Goal: Task Accomplishment & Management: Complete application form

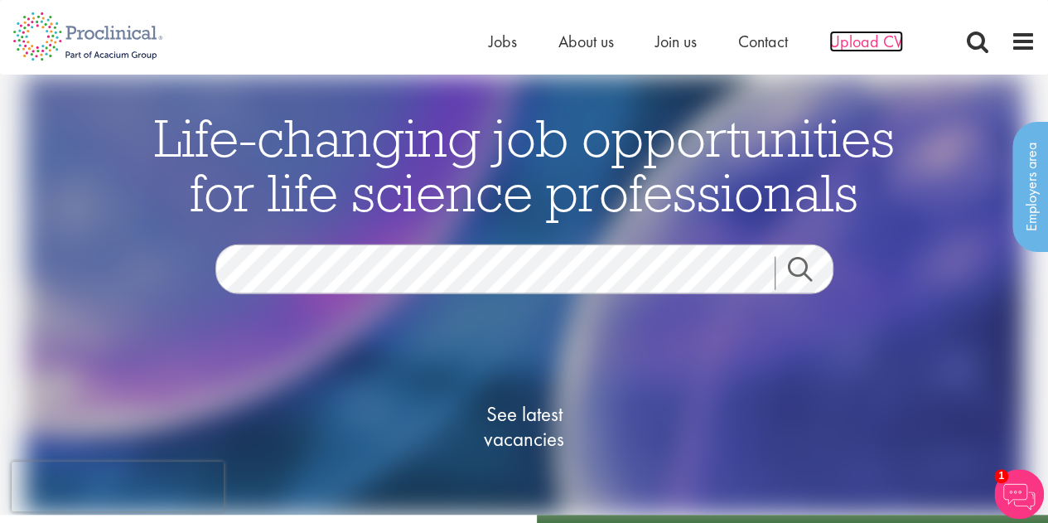
click at [877, 44] on span "Upload CV" at bounding box center [866, 42] width 74 height 22
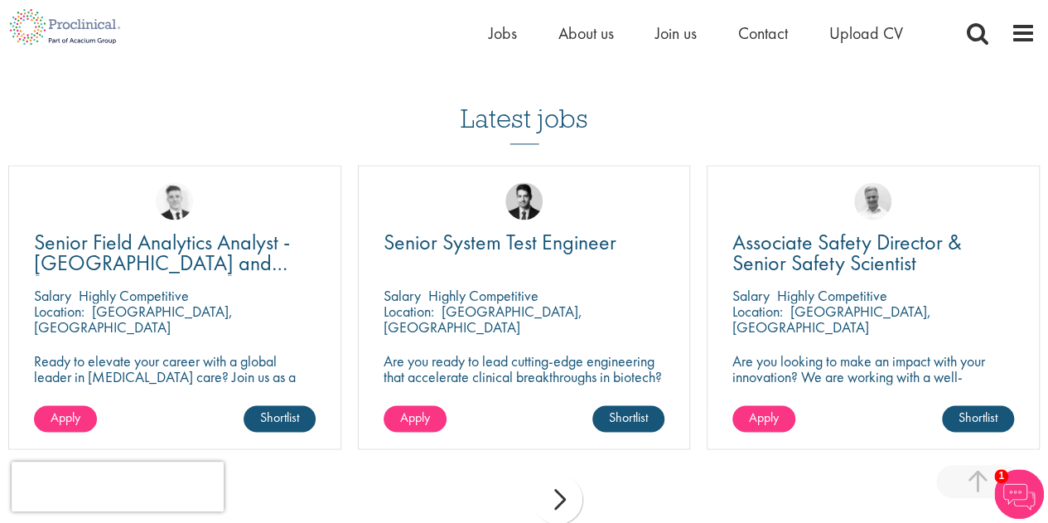
scroll to position [1172, 0]
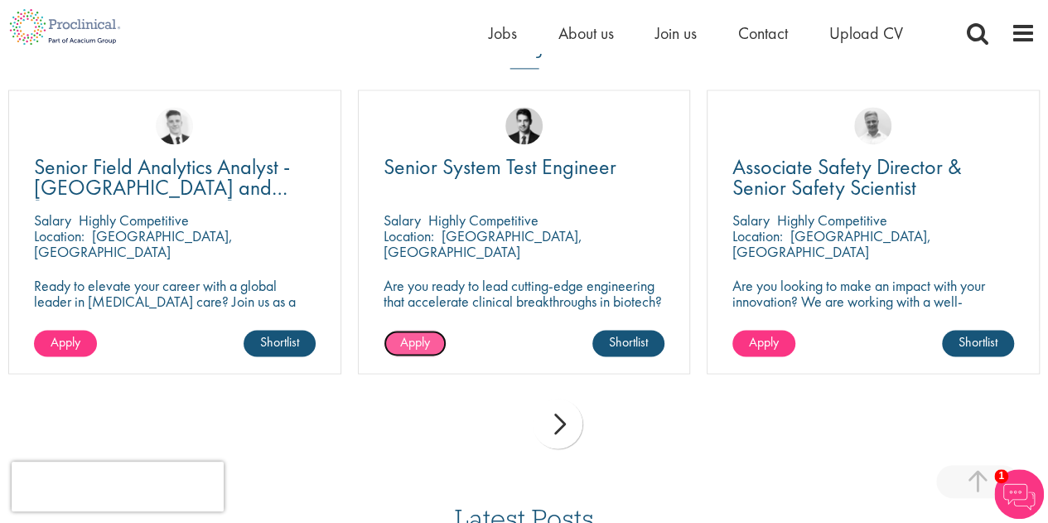
click at [427, 340] on span "Apply" at bounding box center [415, 341] width 30 height 17
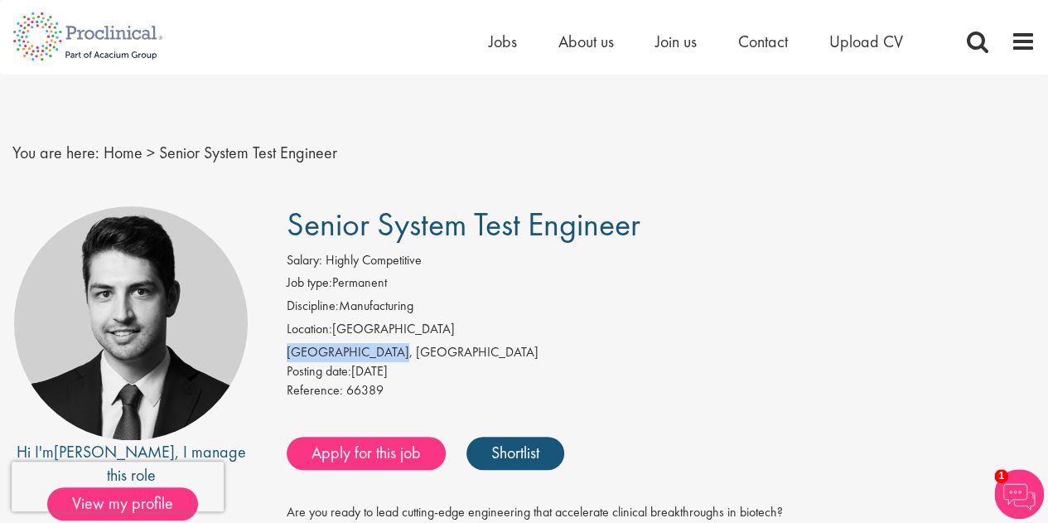
drag, startPoint x: 288, startPoint y: 352, endPoint x: 393, endPoint y: 352, distance: 104.4
click at [393, 352] on div "[GEOGRAPHIC_DATA], [GEOGRAPHIC_DATA]" at bounding box center [661, 352] width 749 height 19
copy div "Baden-Württemberg"
click at [364, 454] on link "Apply for this job" at bounding box center [366, 453] width 159 height 33
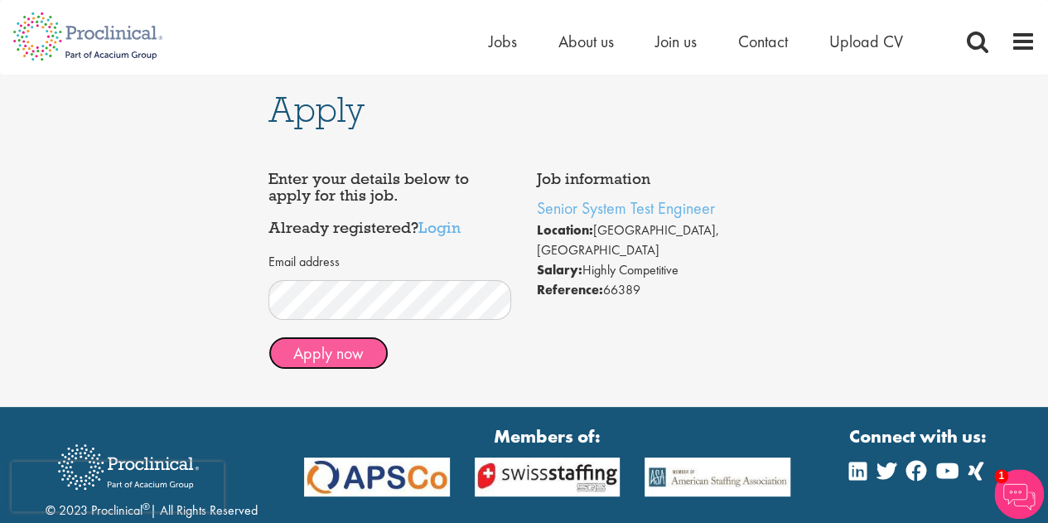
click at [353, 356] on button "Apply now" at bounding box center [328, 352] width 120 height 33
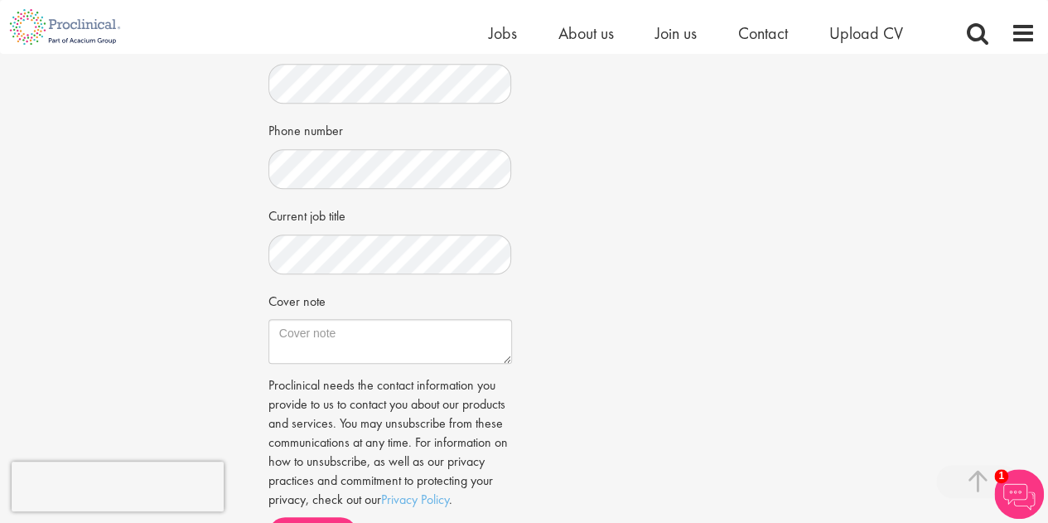
scroll to position [421, 0]
click at [1002, 193] on div "Apply Job information Senior System Test Engineer Location: Baden-Württemberg, …" at bounding box center [524, 109] width 1073 height 952
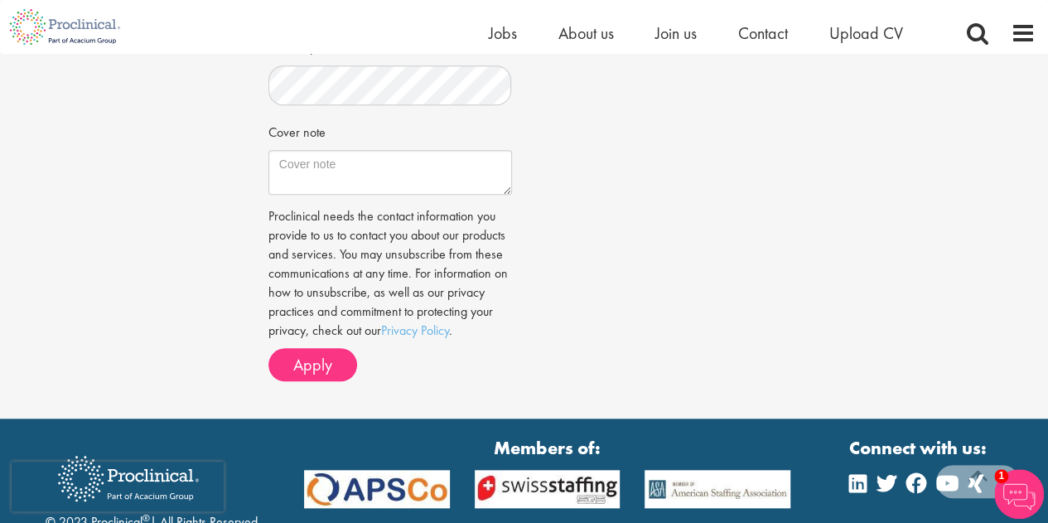
scroll to position [586, 0]
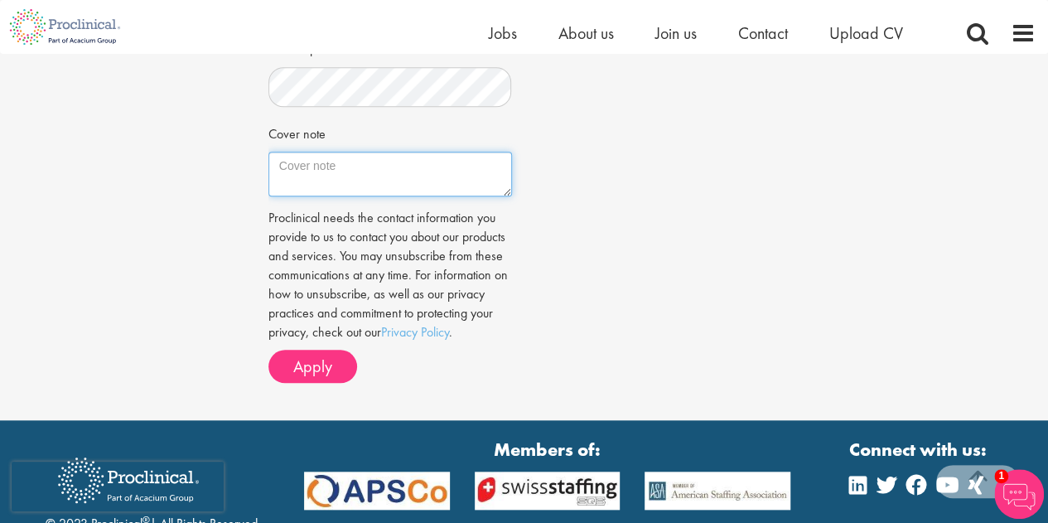
click at [371, 158] on textarea "Cover note" at bounding box center [390, 174] width 244 height 45
paste textarea "Dear Recruiting Team, I am writing to express my interest in joining your organ…"
click at [505, 189] on textarea "Cover note" at bounding box center [390, 174] width 244 height 45
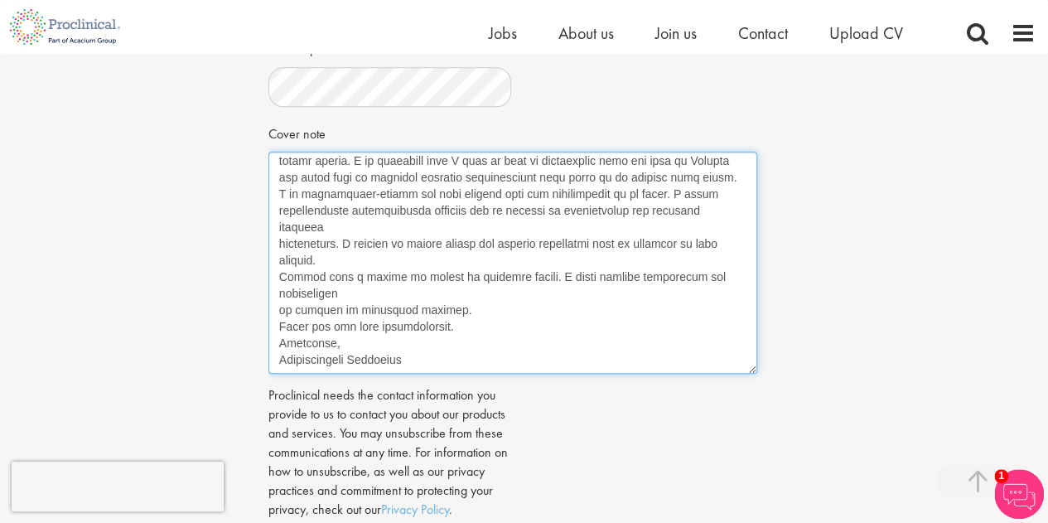
drag, startPoint x: 505, startPoint y: 189, endPoint x: 800, endPoint y: 384, distance: 353.3
click at [800, 384] on div "Apply Job information Senior System Test Engineer Location: Baden-Württemberg, …" at bounding box center [524, 32] width 1073 height 1129
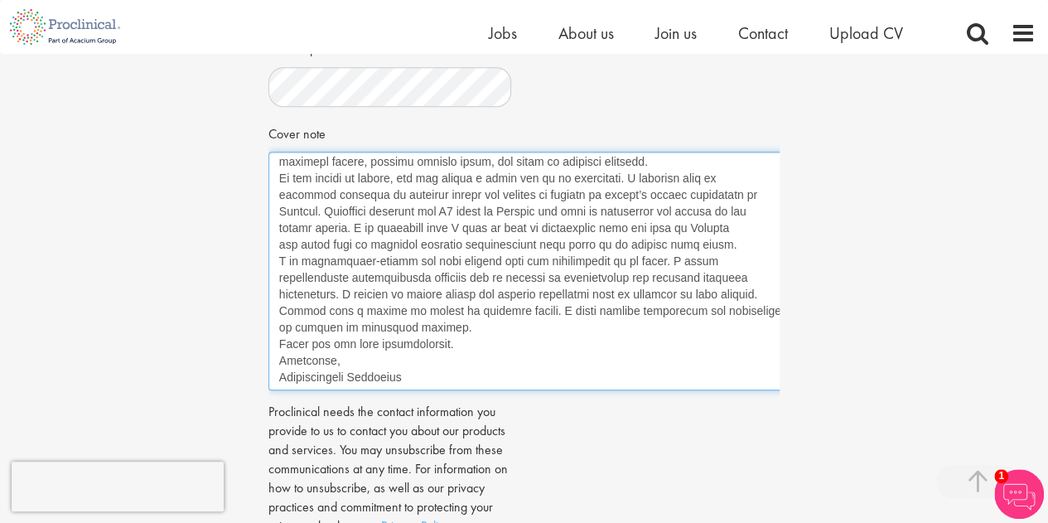
click at [729, 353] on textarea "Cover note" at bounding box center [537, 271] width 538 height 239
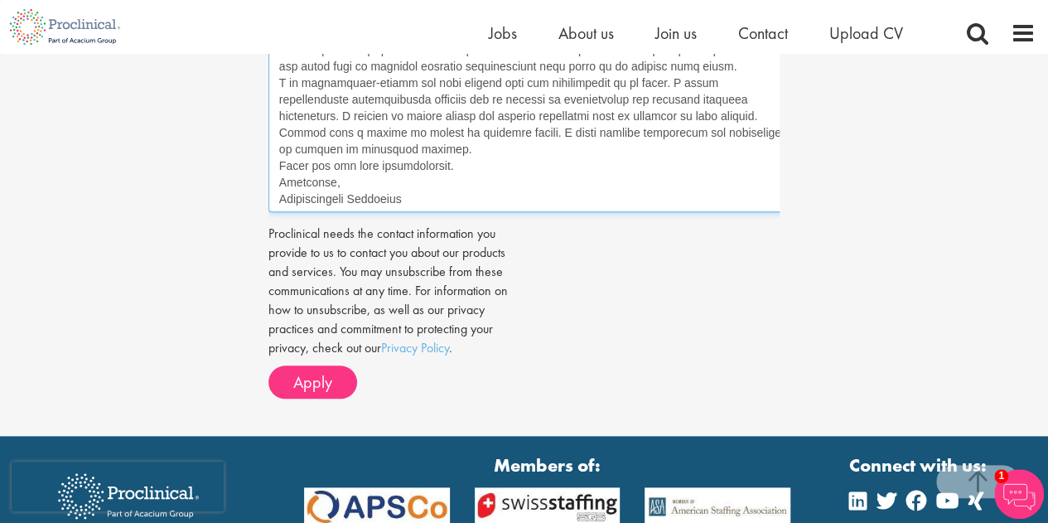
scroll to position [840, 0]
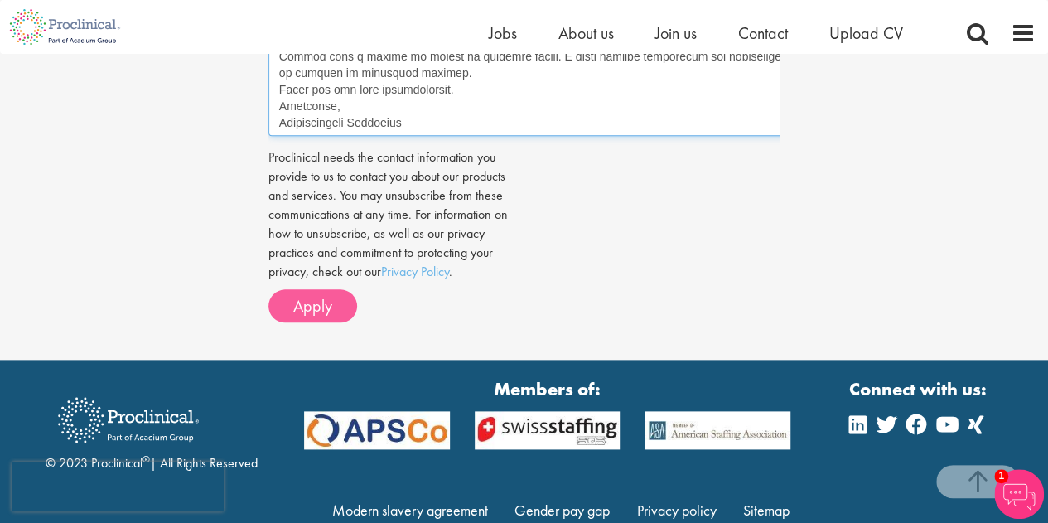
type textarea "Dear Recruiting Team, I am writing to express my interest in joining your organ…"
click at [319, 309] on span "Apply" at bounding box center [312, 306] width 39 height 22
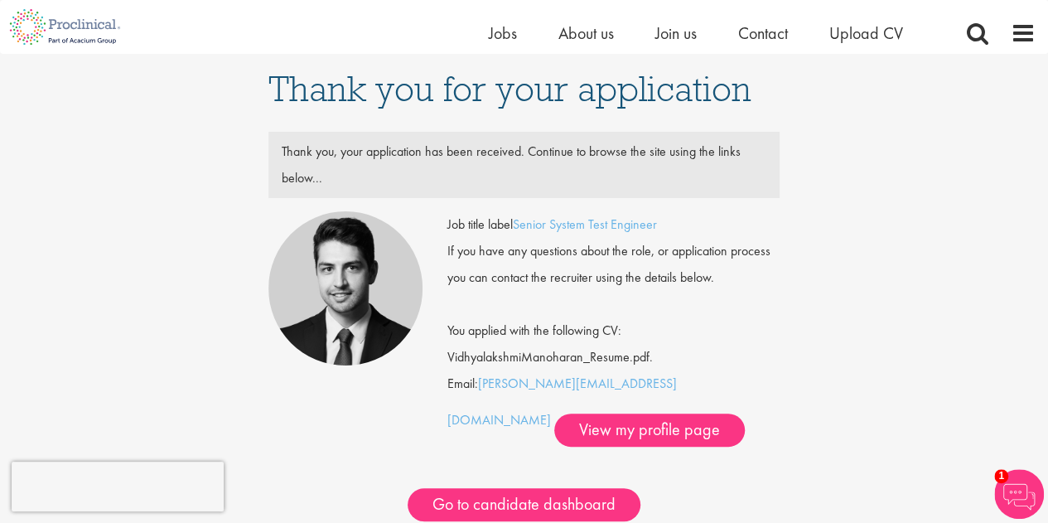
scroll to position [132, 0]
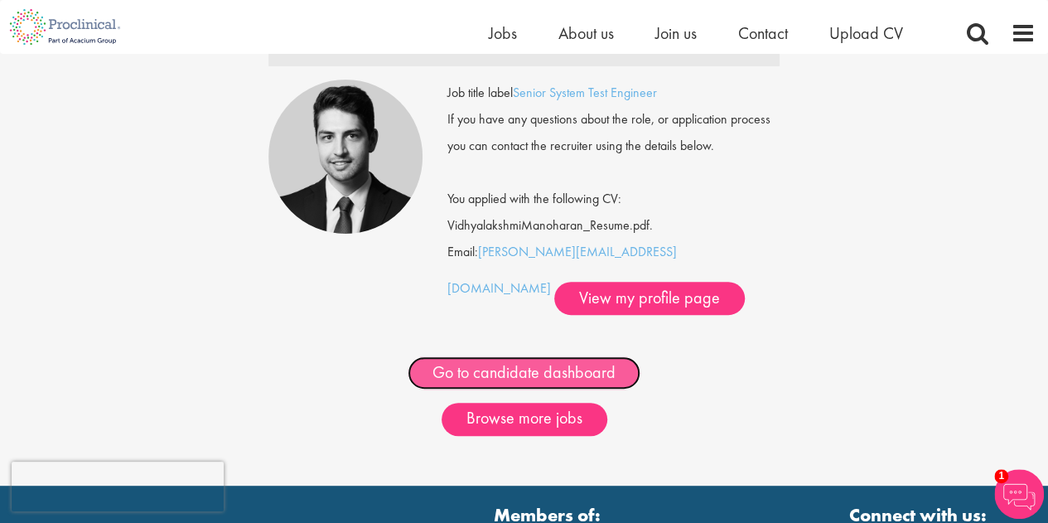
click at [560, 382] on link "Go to candidate dashboard" at bounding box center [524, 372] width 233 height 33
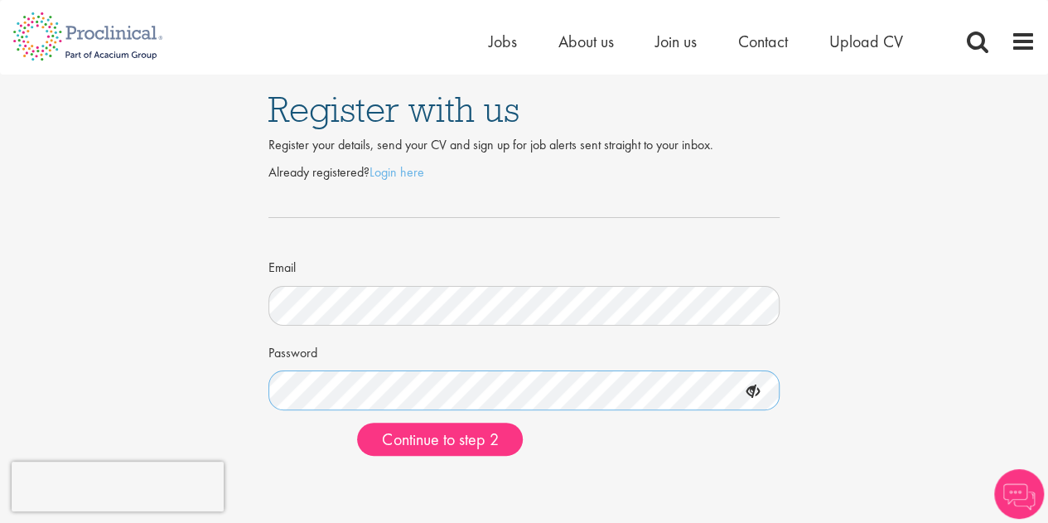
click at [357, 422] on button "Continue to step 2" at bounding box center [440, 438] width 166 height 33
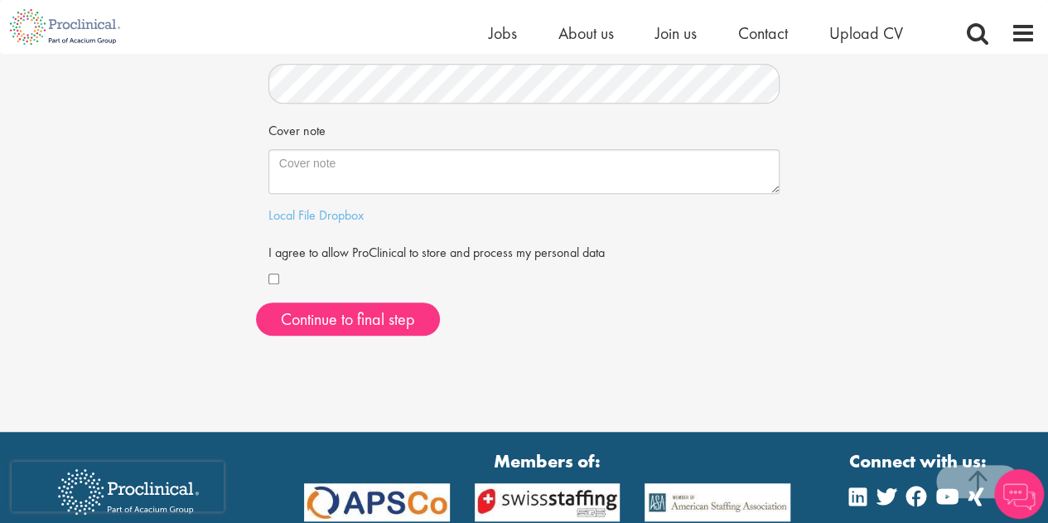
scroll to position [477, 0]
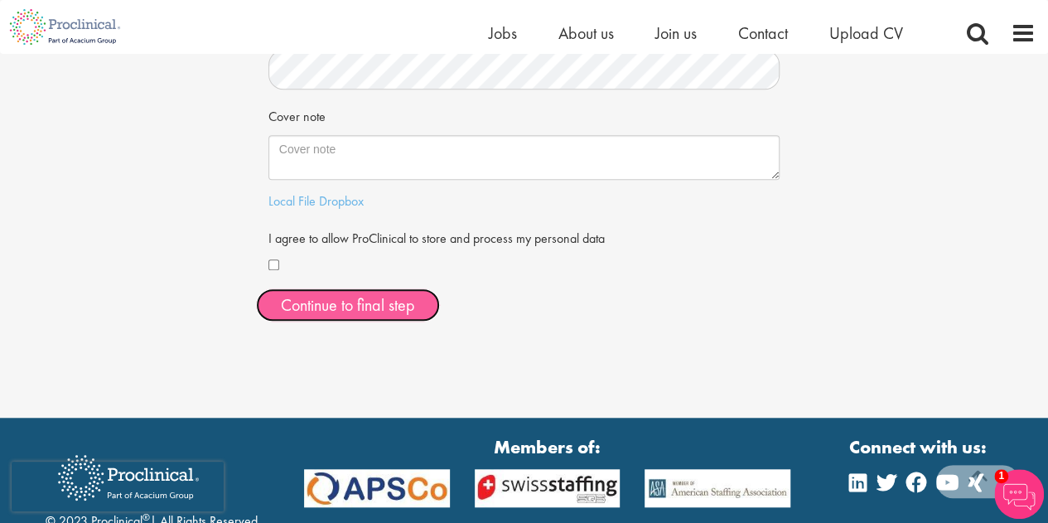
click at [403, 305] on button "Continue to final step" at bounding box center [348, 304] width 184 height 33
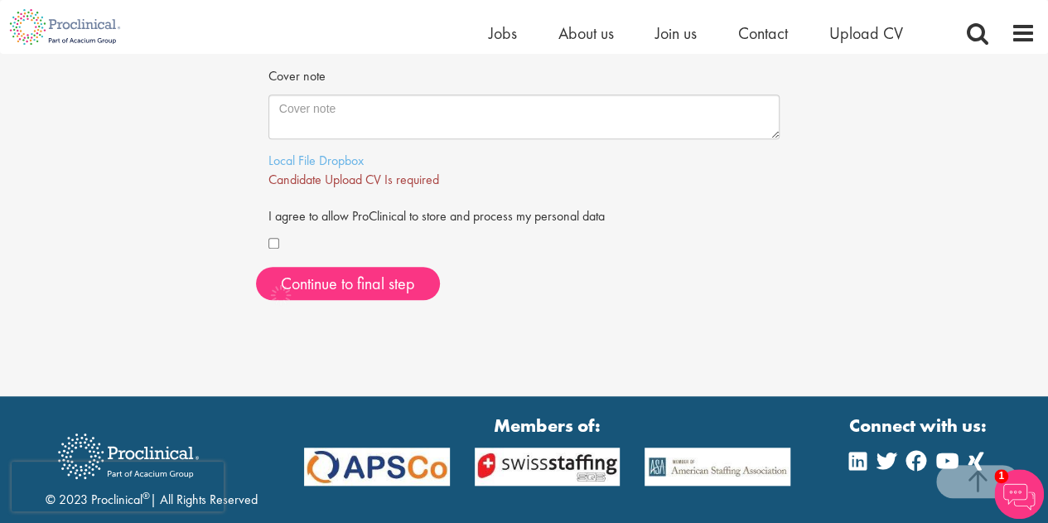
scroll to position [522, 0]
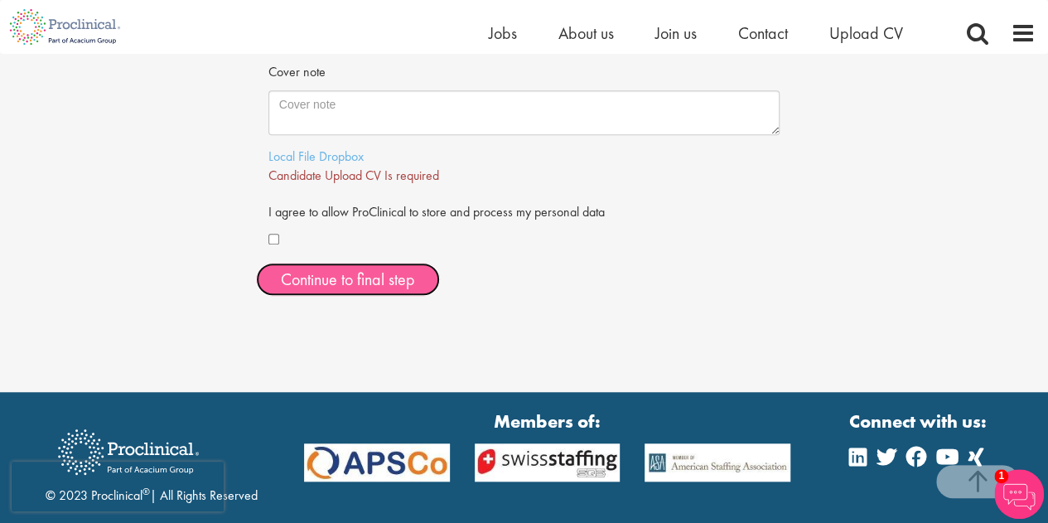
click at [321, 270] on span "Continue to final step" at bounding box center [348, 279] width 134 height 22
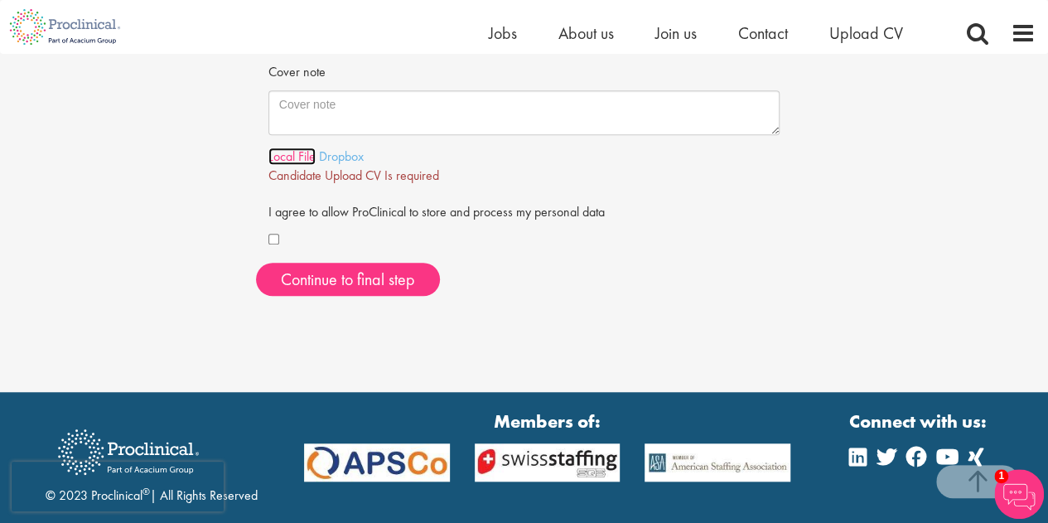
click at [285, 161] on link "Local File" at bounding box center [291, 155] width 47 height 17
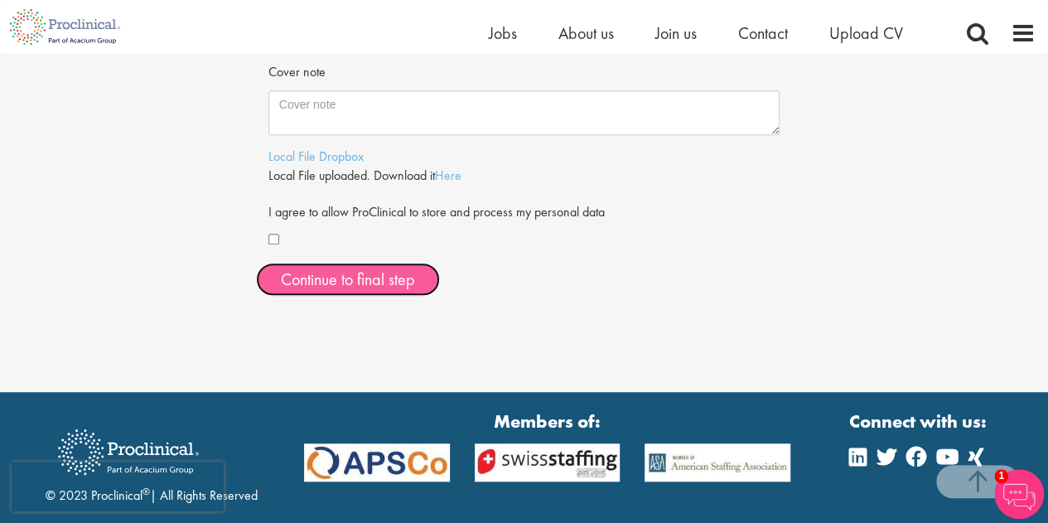
click at [357, 284] on span "Continue to final step" at bounding box center [348, 279] width 134 height 22
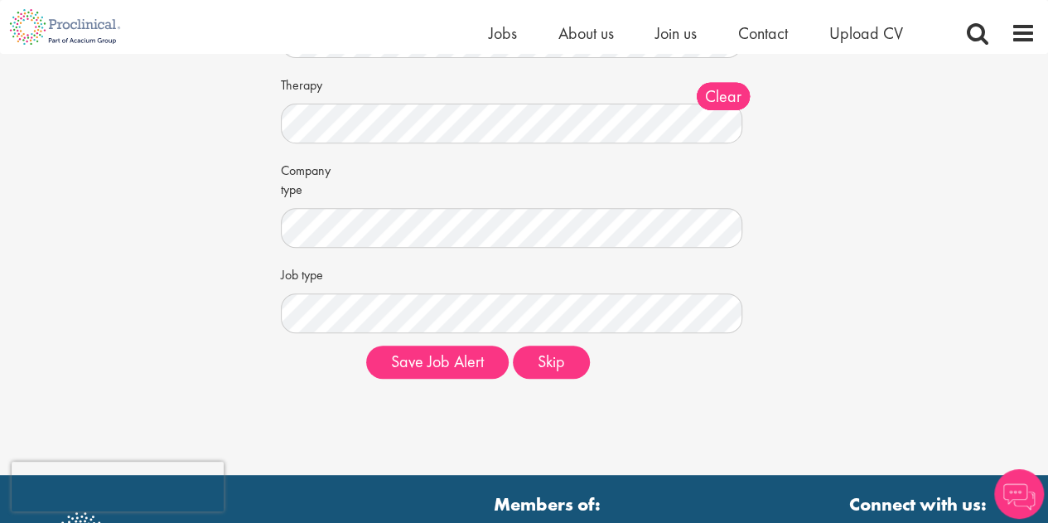
scroll to position [253, 0]
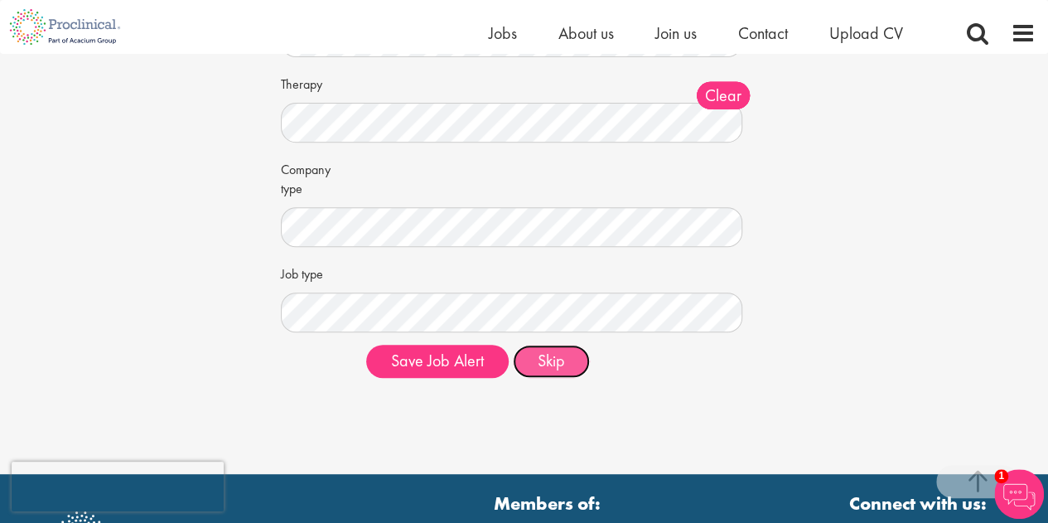
click at [538, 365] on button "Skip" at bounding box center [551, 361] width 77 height 33
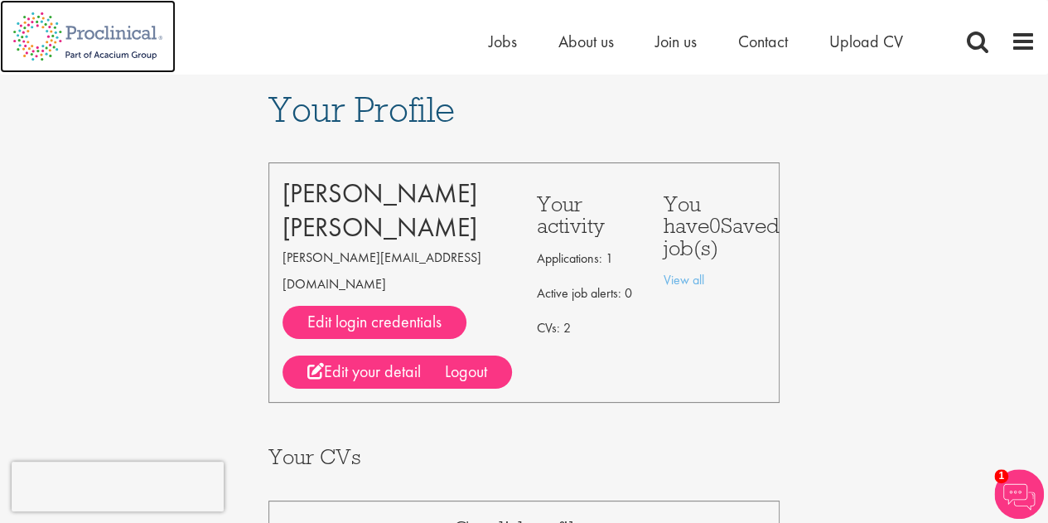
click at [98, 42] on img at bounding box center [88, 36] width 176 height 73
